Goal: Transaction & Acquisition: Purchase product/service

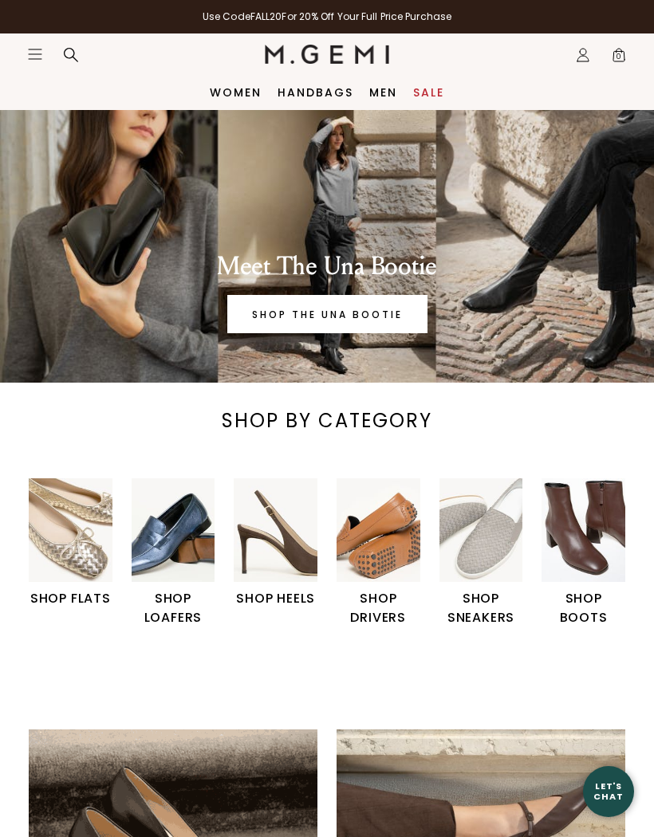
click at [52, 65] on nav "Icons/20x20/hamburger@2x Women Shop All Shoes New Arrivals Bestsellers Essentia…" at bounding box center [146, 53] width 238 height 41
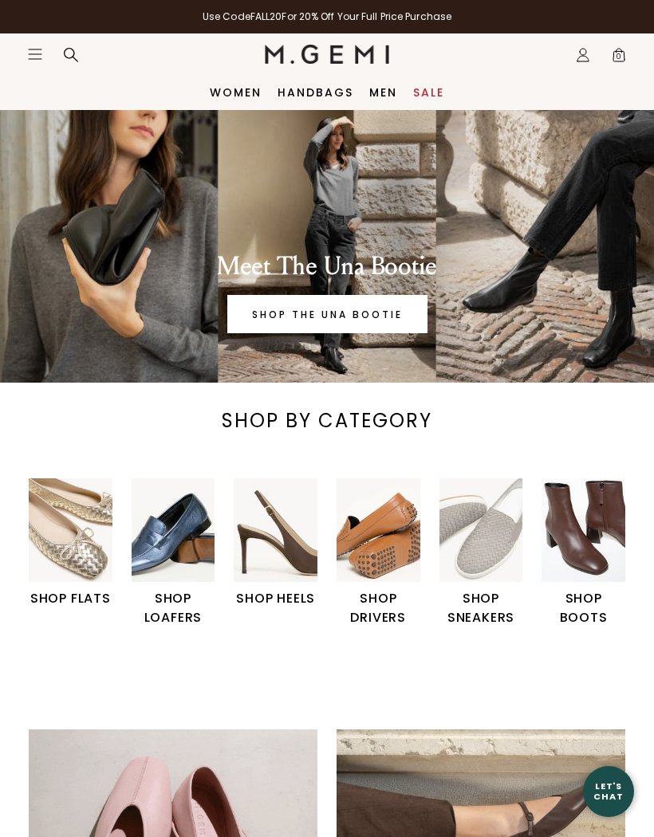
click at [51, 60] on div "Icons/20x20/hamburger@2x" at bounding box center [57, 54] width 60 height 18
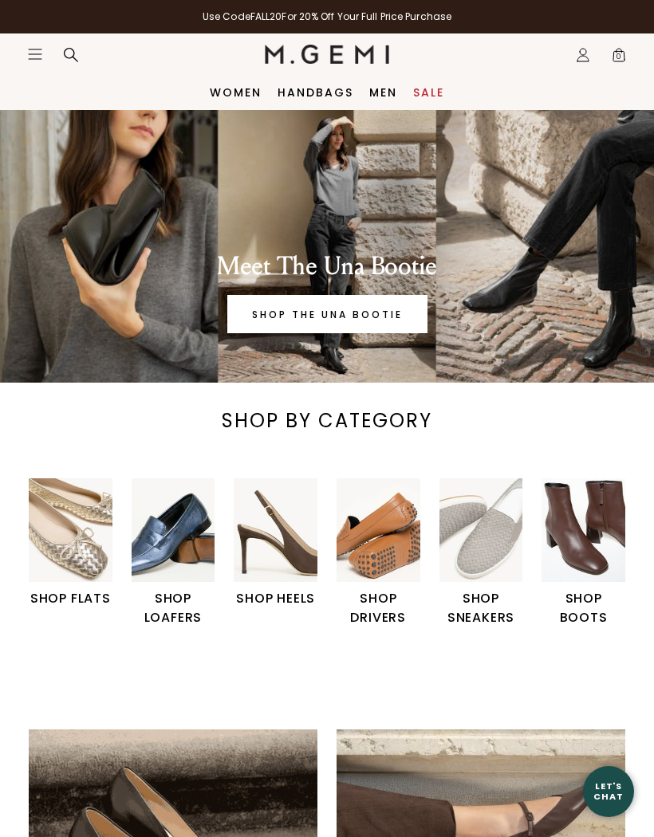
click at [183, 580] on img "2 / 6" at bounding box center [174, 530] width 84 height 104
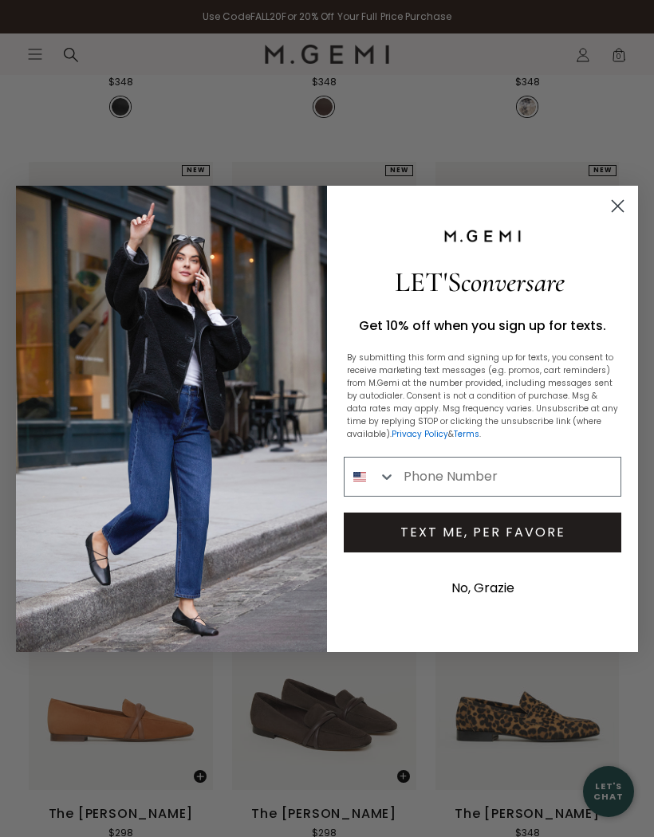
scroll to position [494, 0]
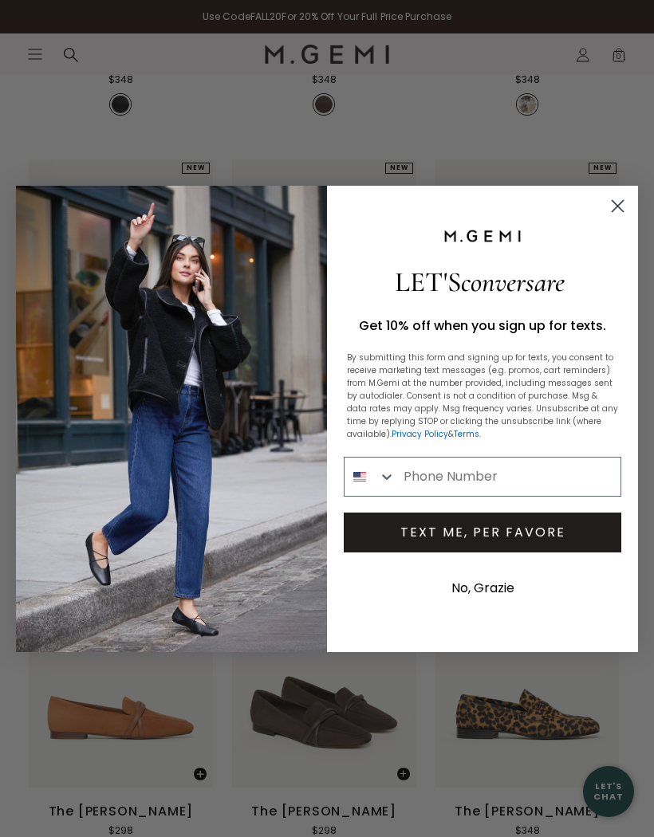
click at [626, 218] on circle "Close dialog" at bounding box center [617, 205] width 26 height 26
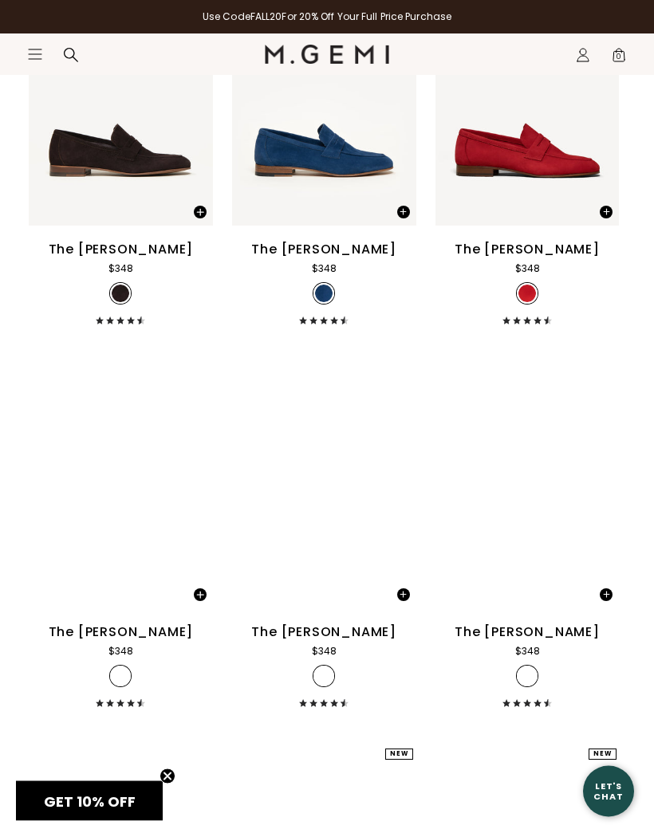
scroll to position [1435, 0]
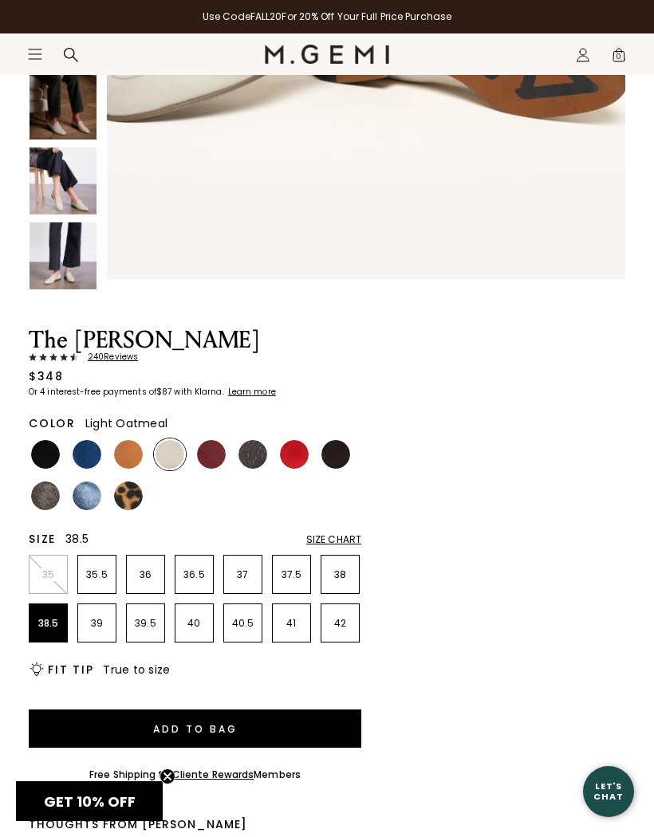
click at [61, 624] on p "38.5" at bounding box center [47, 623] width 37 height 13
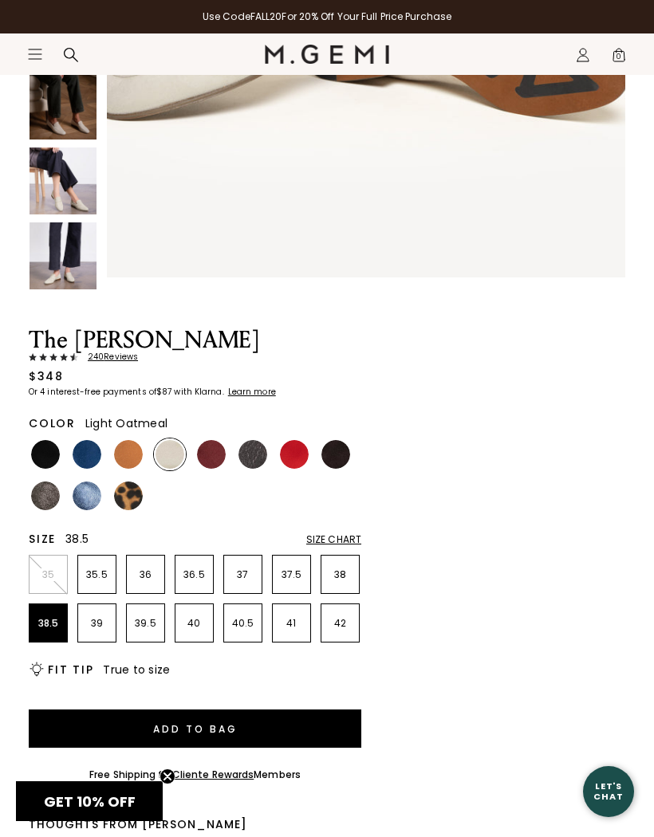
scroll to position [1082, 0]
click at [274, 732] on button "Add to Bag" at bounding box center [195, 728] width 332 height 38
